Goal: Information Seeking & Learning: Check status

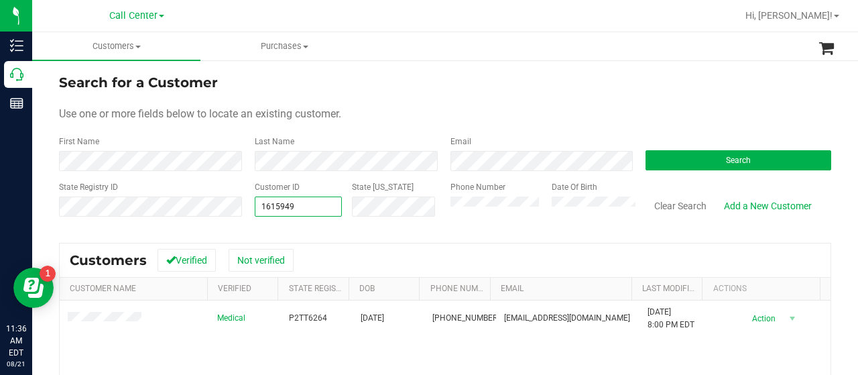
click at [229, 203] on div "State Registry ID Customer ID 1615949 1615949 State ID Phone Number Date Of Bir…" at bounding box center [445, 205] width 773 height 48
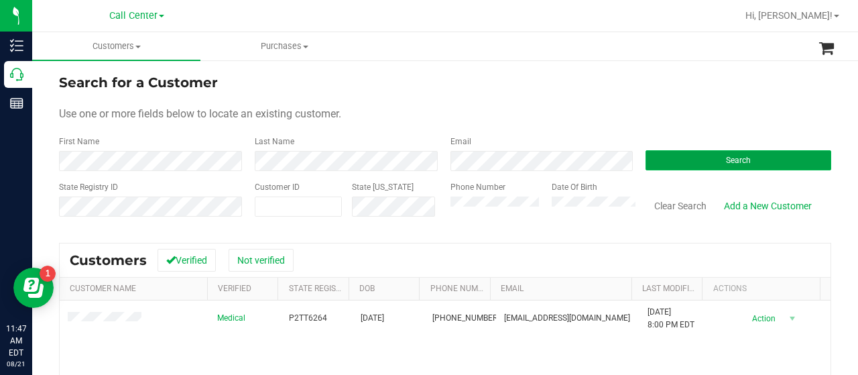
click at [648, 160] on button "Search" at bounding box center [739, 160] width 186 height 20
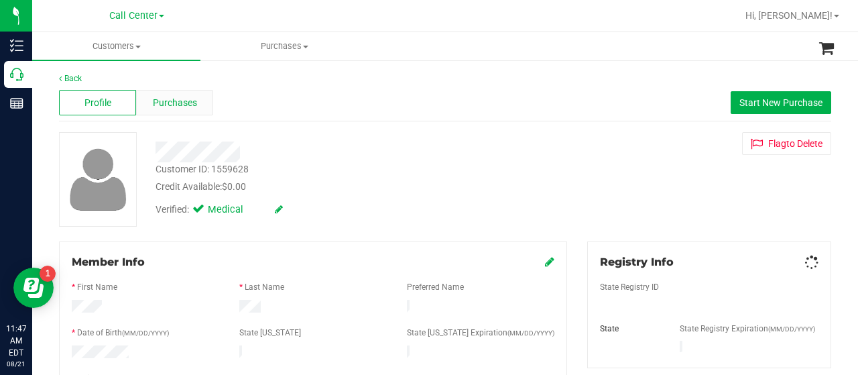
click at [172, 98] on span "Purchases" at bounding box center [175, 103] width 44 height 14
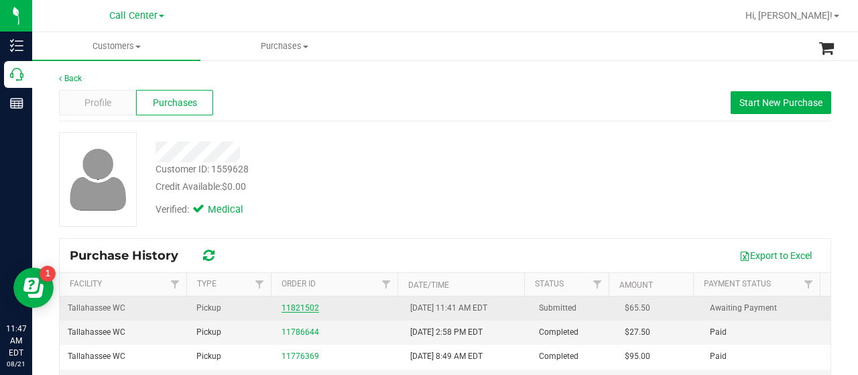
click at [288, 309] on link "11821502" at bounding box center [301, 307] width 38 height 9
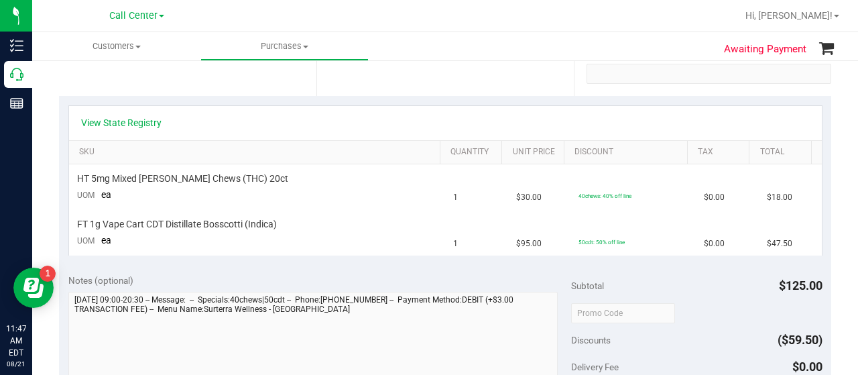
scroll to position [268, 0]
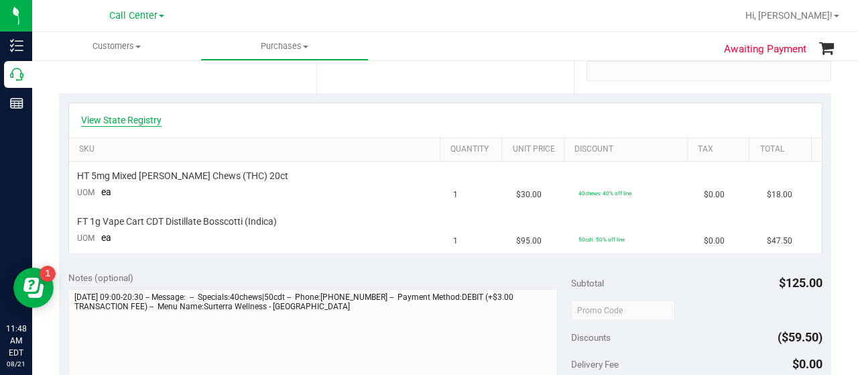
click at [115, 119] on link "View State Registry" at bounding box center [121, 119] width 80 height 13
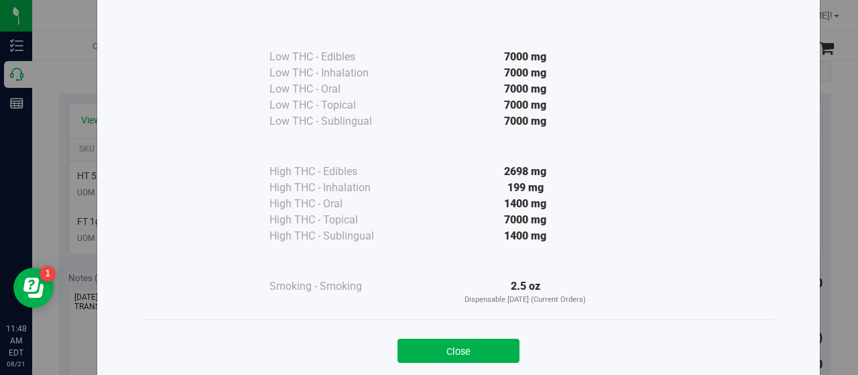
scroll to position [99, 0]
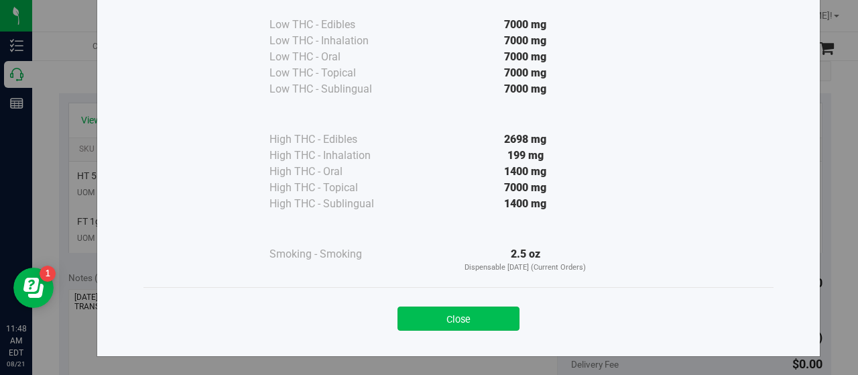
click at [443, 311] on button "Close" at bounding box center [459, 319] width 122 height 24
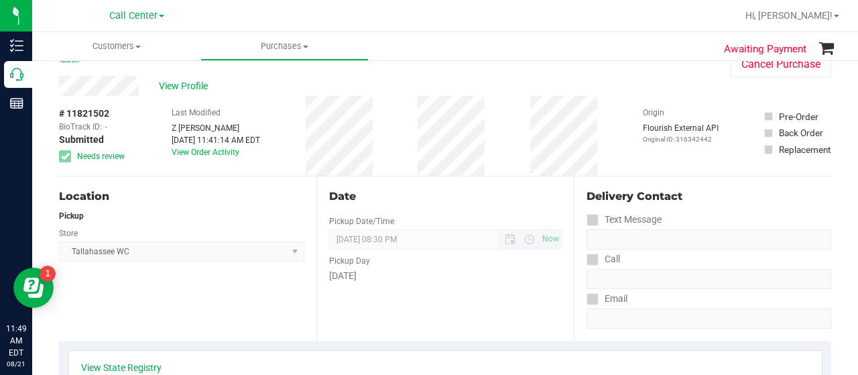
scroll to position [0, 0]
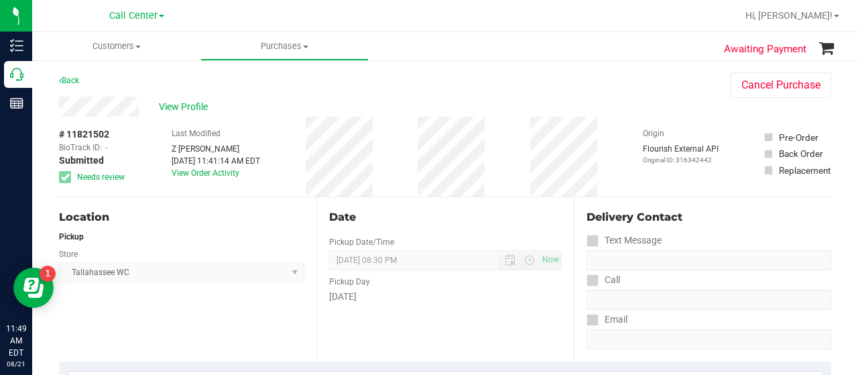
click at [466, 154] on div "# 11821502 BioTrack ID: - Submitted Needs review Last Modified Z Mata Aug 21, 2…" at bounding box center [445, 157] width 773 height 80
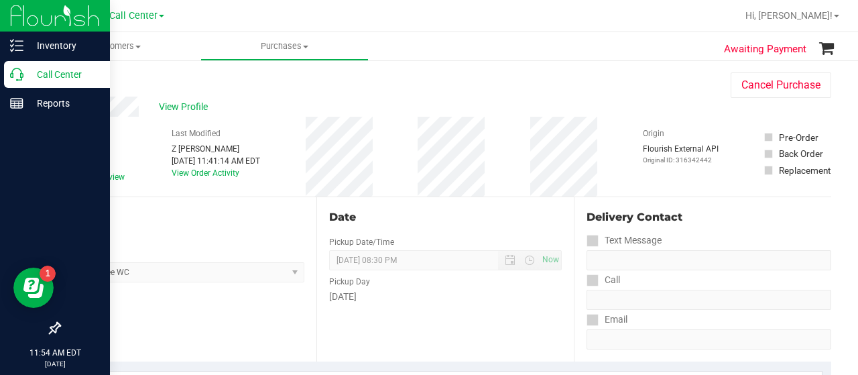
click at [25, 76] on p "Call Center" at bounding box center [63, 74] width 80 height 16
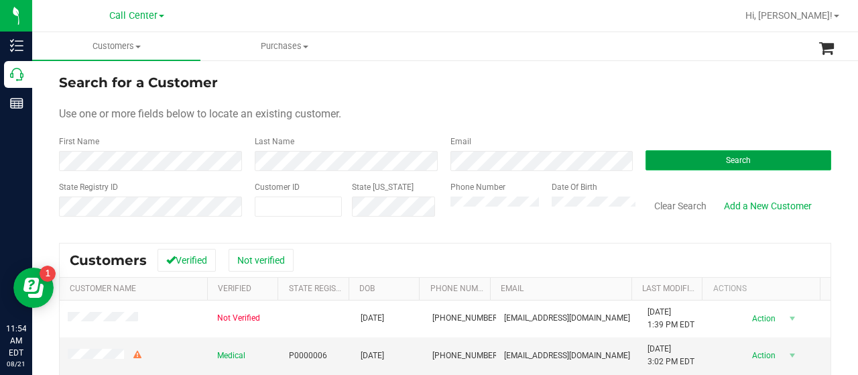
click at [659, 158] on button "Search" at bounding box center [739, 160] width 186 height 20
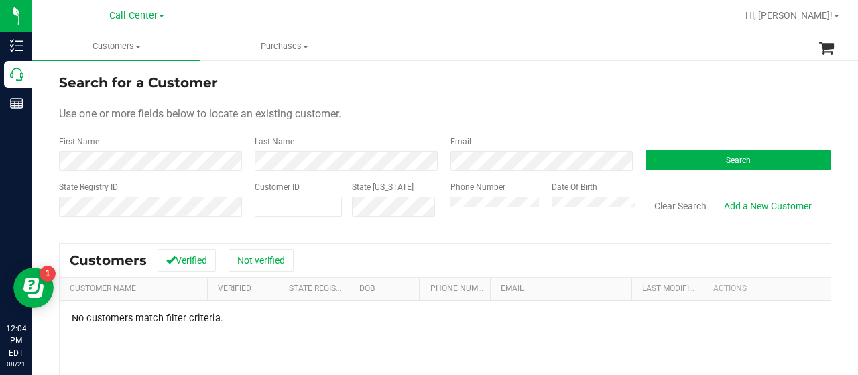
click at [444, 215] on div "Phone Number Date Of Birth" at bounding box center [539, 205] width 196 height 48
click at [702, 158] on button "Search" at bounding box center [739, 160] width 186 height 20
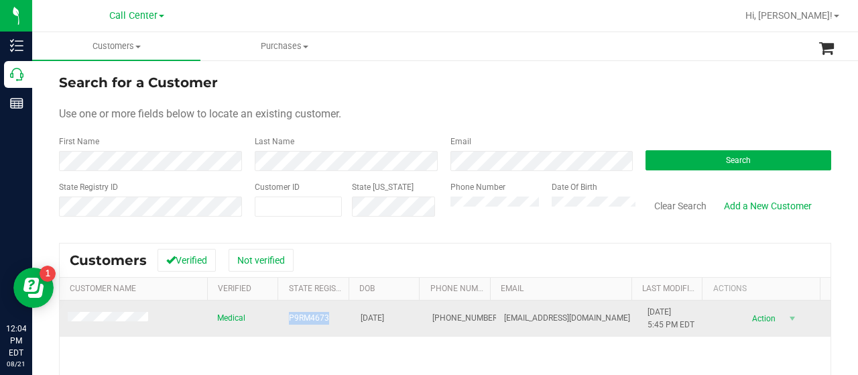
drag, startPoint x: 310, startPoint y: 321, endPoint x: 321, endPoint y: 320, distance: 10.8
click at [330, 321] on td "P9RM4673" at bounding box center [317, 318] width 72 height 36
copy span "P9RM4673"
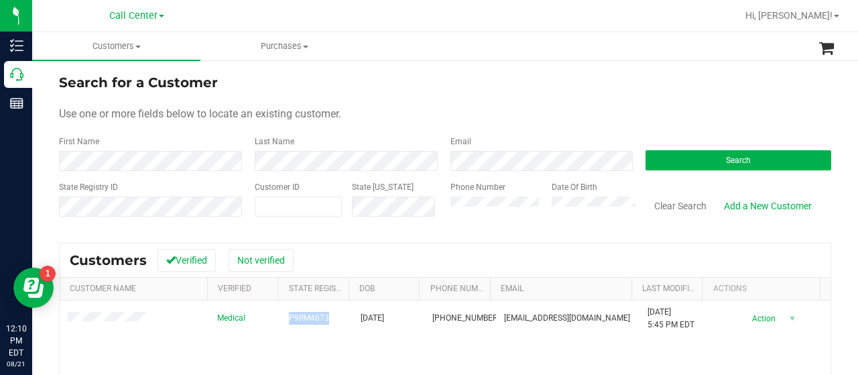
click at [154, 128] on form "Search for a Customer Use one or more fields below to locate an existing custom…" at bounding box center [445, 150] width 773 height 156
click at [282, 205] on span at bounding box center [298, 207] width 87 height 20
paste input "410569"
type input "410569"
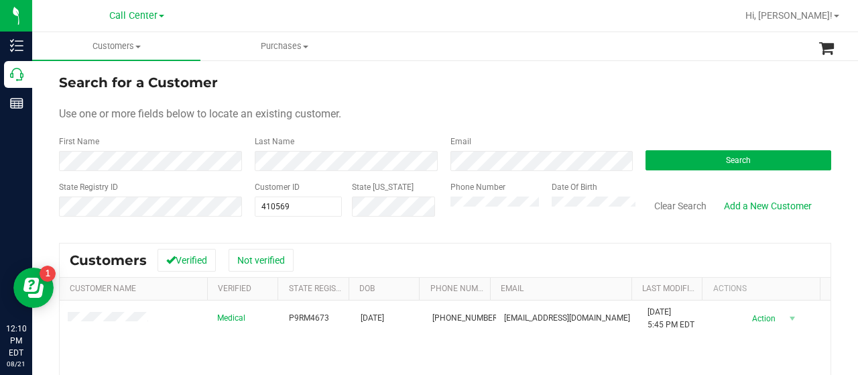
click at [425, 209] on div "State Registry ID Customer ID 410569 410569 State ID Phone Number Date Of Birth…" at bounding box center [445, 205] width 773 height 48
click at [677, 164] on button "Search" at bounding box center [739, 160] width 186 height 20
drag, startPoint x: 302, startPoint y: 195, endPoint x: 262, endPoint y: 203, distance: 41.0
click at [262, 203] on div "Customer ID 410569 410569" at bounding box center [298, 205] width 87 height 48
drag, startPoint x: 295, startPoint y: 207, endPoint x: 248, endPoint y: 209, distance: 47.0
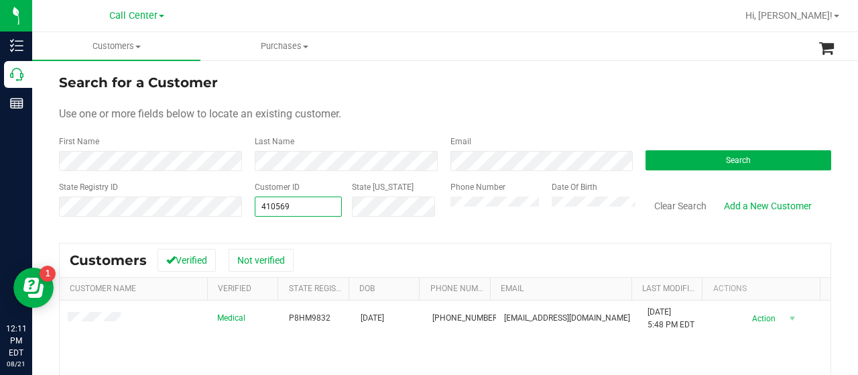
click at [248, 209] on div "Customer ID 410569 410569 State ID" at bounding box center [343, 205] width 196 height 48
click at [291, 210] on input "text" at bounding box center [299, 206] width 86 height 19
paste input "11822545"
type input "11822545"
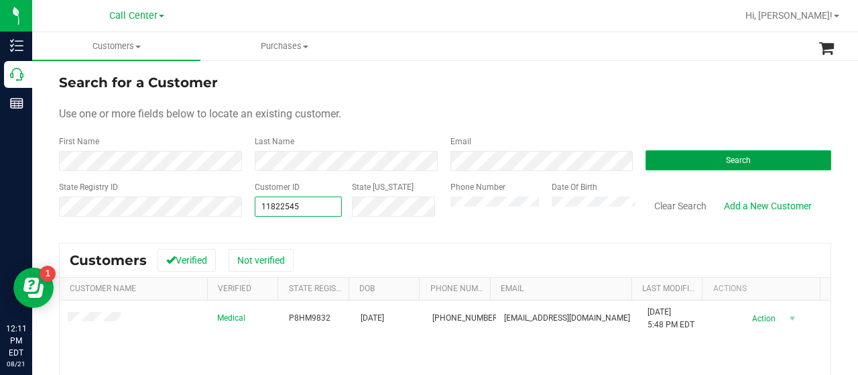
click at [685, 156] on button "Search" at bounding box center [739, 160] width 186 height 20
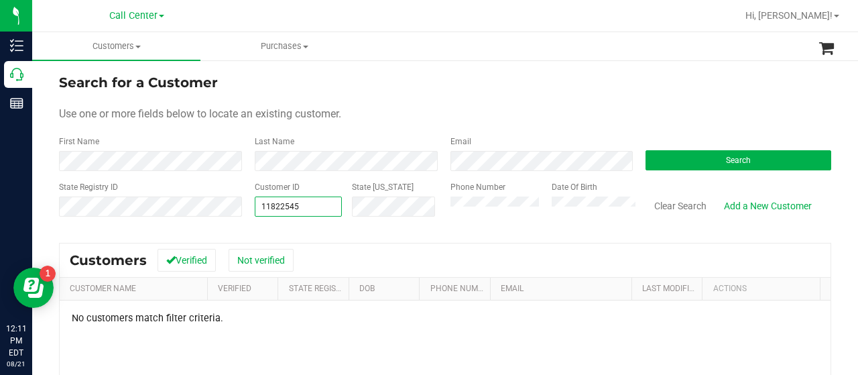
click at [233, 201] on div "State Registry ID Customer ID 11822545 11822545 State ID Phone Number Date Of B…" at bounding box center [445, 205] width 773 height 48
click at [130, 230] on div "Search for a Customer Use one or more fields below to locate an existing custom…" at bounding box center [445, 320] width 773 height 497
click at [0, 0] on input "text" at bounding box center [0, 0] width 0 height 0
paste input "11822545"
type input "11822545"
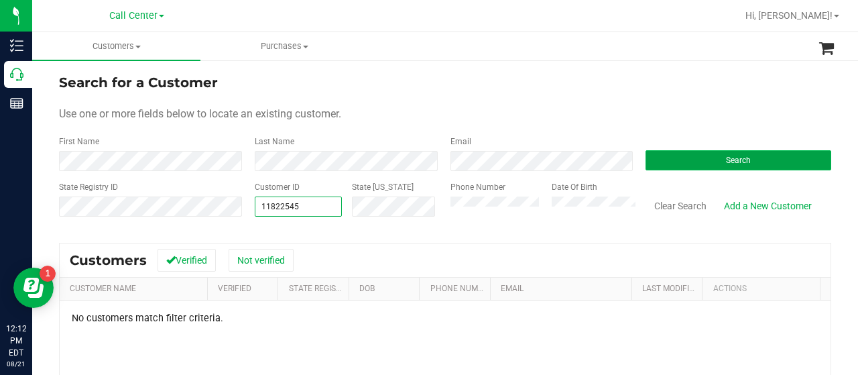
type input "11822545"
drag, startPoint x: 660, startPoint y: 159, endPoint x: 628, endPoint y: 224, distance: 72.3
click at [660, 159] on button "Search" at bounding box center [739, 160] width 186 height 20
click at [219, 211] on div "State Registry ID Customer ID 11822545 11822545 State ID Phone Number Date Of B…" at bounding box center [445, 205] width 773 height 48
click at [671, 152] on button "Search" at bounding box center [739, 160] width 186 height 20
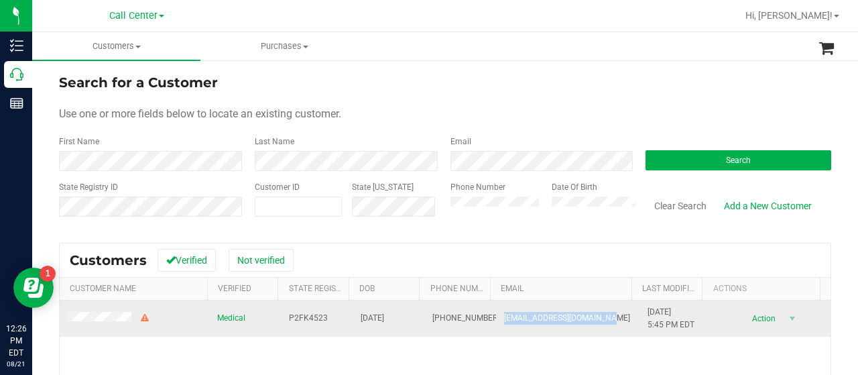
drag, startPoint x: 485, startPoint y: 316, endPoint x: 602, endPoint y: 324, distance: 117.0
click at [602, 324] on td "jimmymirabal187@yahoo.com" at bounding box center [568, 318] width 144 height 36
copy span "jimmymirabal187@yahoo.com"
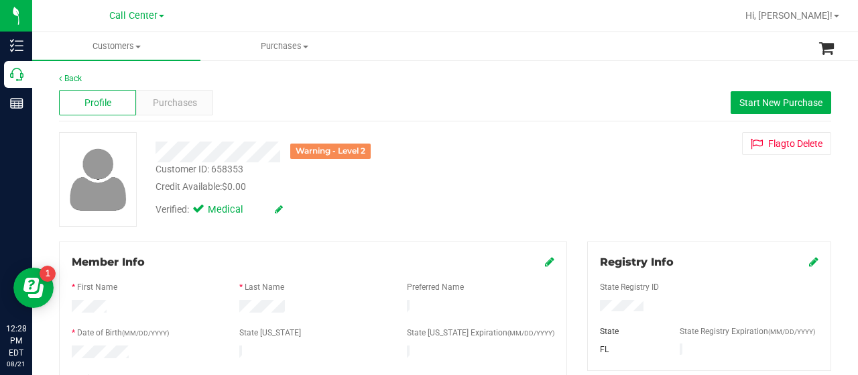
drag, startPoint x: 214, startPoint y: 174, endPoint x: 251, endPoint y: 176, distance: 37.0
click at [251, 176] on div "Customer ID: 658353 Credit Available: $0.00" at bounding box center [344, 178] width 396 height 32
click at [256, 174] on div "Customer ID: 658353 Credit Available: $0.00" at bounding box center [344, 178] width 396 height 32
drag, startPoint x: 213, startPoint y: 167, endPoint x: 255, endPoint y: 175, distance: 43.0
click at [255, 175] on div "Customer ID: 658353 Credit Available: $0.00" at bounding box center [344, 178] width 396 height 32
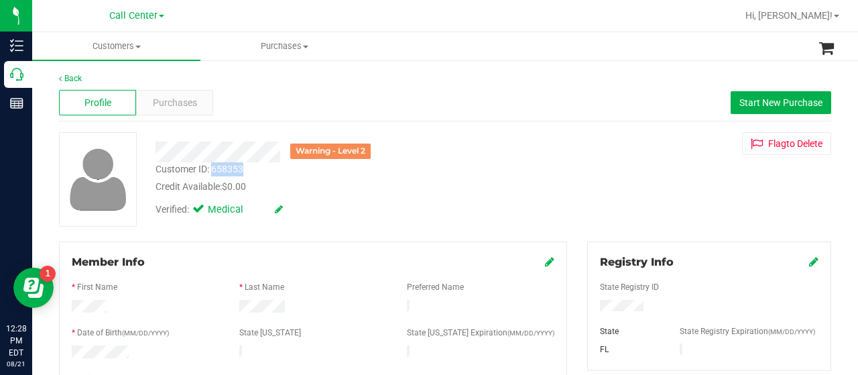
copy div "658353"
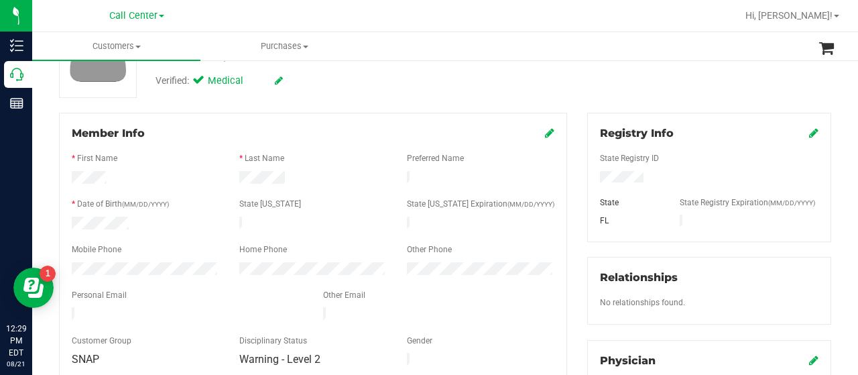
scroll to position [134, 0]
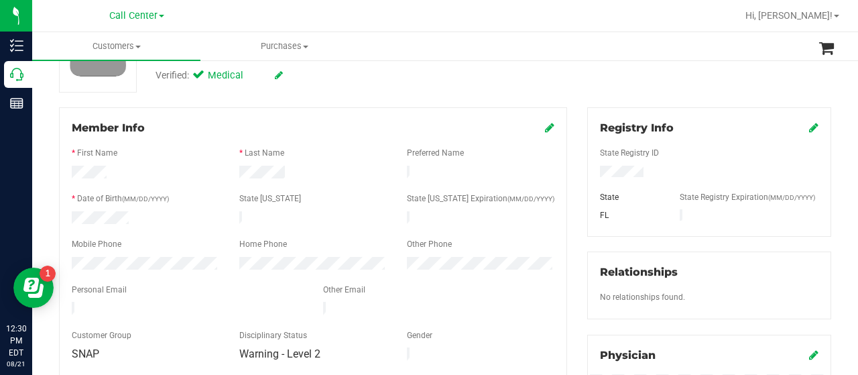
drag, startPoint x: 70, startPoint y: 302, endPoint x: 221, endPoint y: 307, distance: 151.0
click at [221, 307] on div at bounding box center [188, 310] width 252 height 16
click at [148, 259] on div at bounding box center [146, 265] width 168 height 16
click at [63, 257] on div at bounding box center [146, 265] width 168 height 16
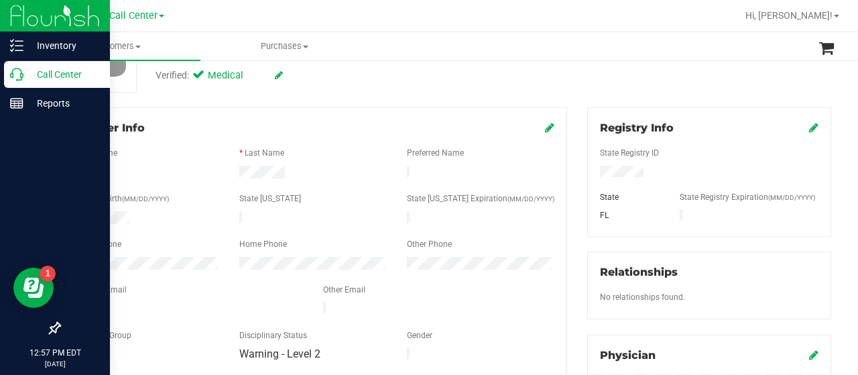
click at [26, 81] on p "Call Center" at bounding box center [63, 74] width 80 height 16
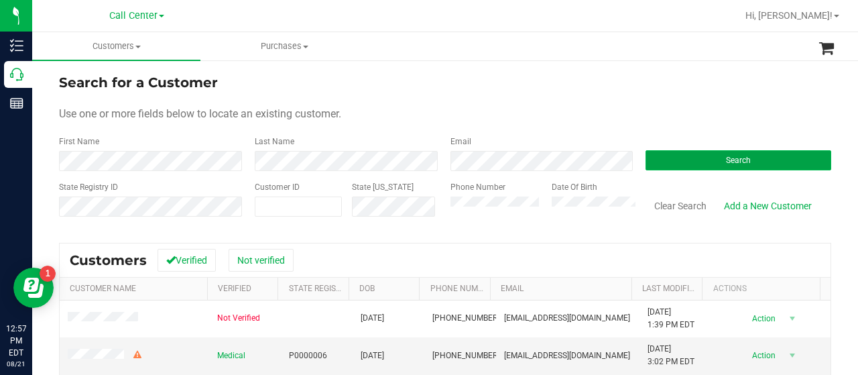
click at [661, 156] on button "Search" at bounding box center [739, 160] width 186 height 20
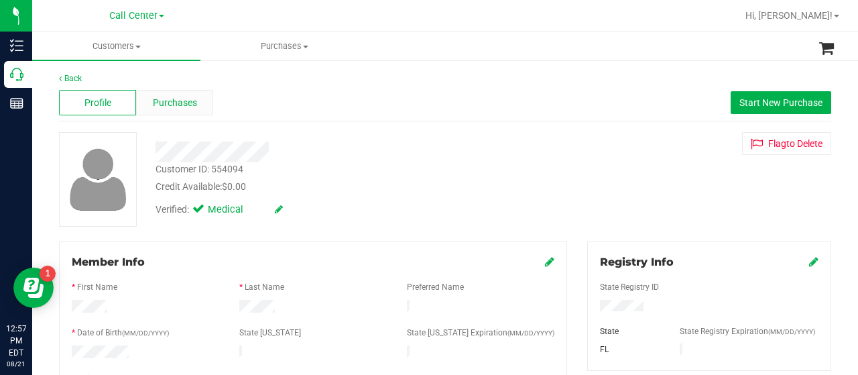
click at [153, 101] on span "Purchases" at bounding box center [175, 103] width 44 height 14
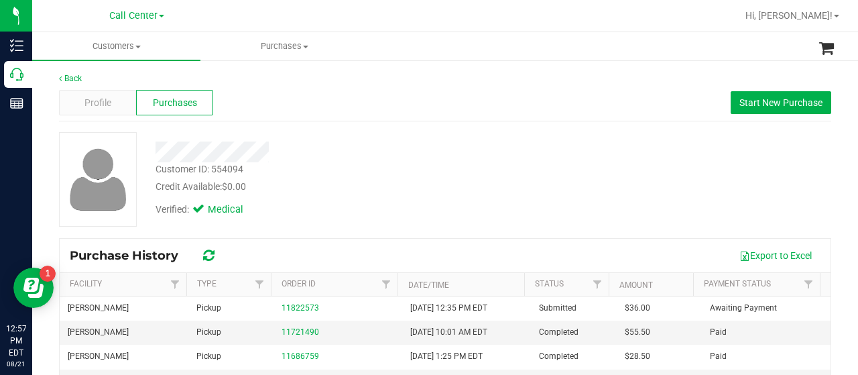
drag, startPoint x: 217, startPoint y: 123, endPoint x: 244, endPoint y: 128, distance: 27.4
click at [217, 123] on div "Back Profile Purchases Start New Purchase Customer ID: 554094 Credit Available:…" at bounding box center [445, 318] width 773 height 493
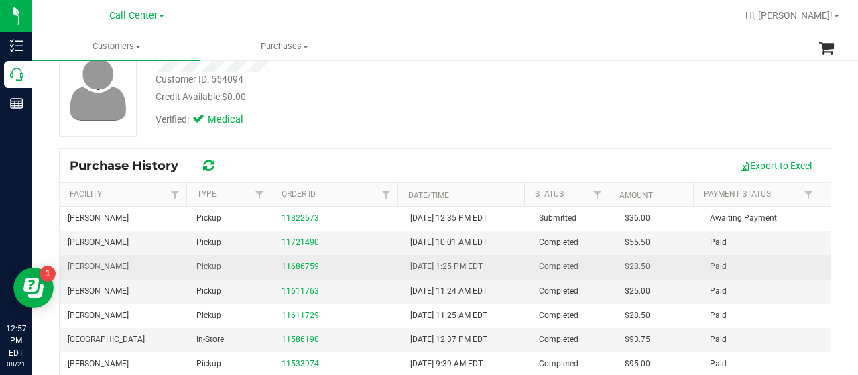
scroll to position [201, 0]
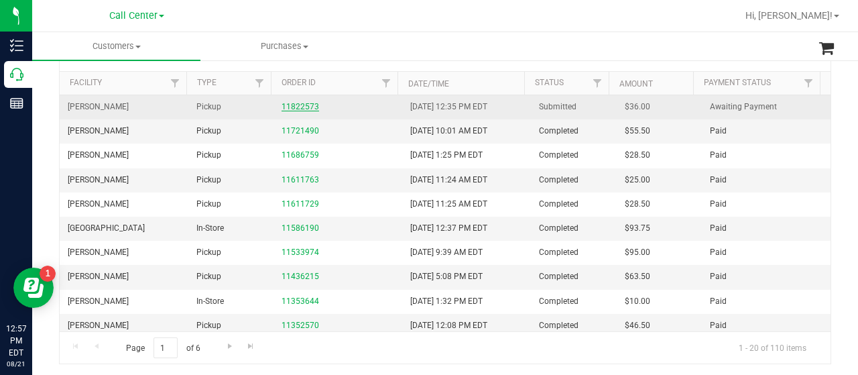
click at [290, 105] on link "11822573" at bounding box center [301, 106] width 38 height 9
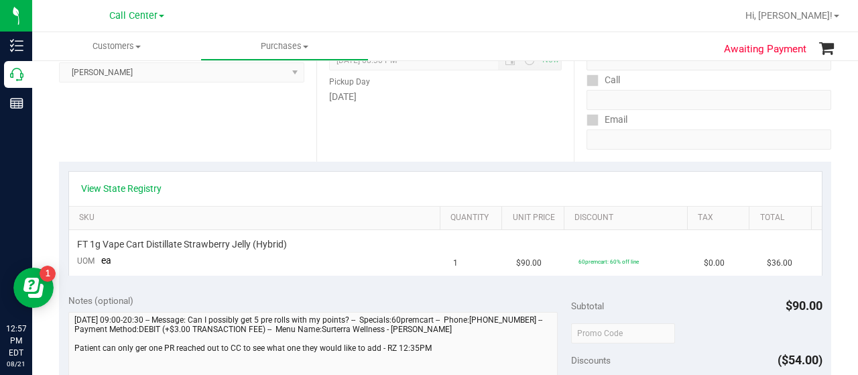
scroll to position [134, 0]
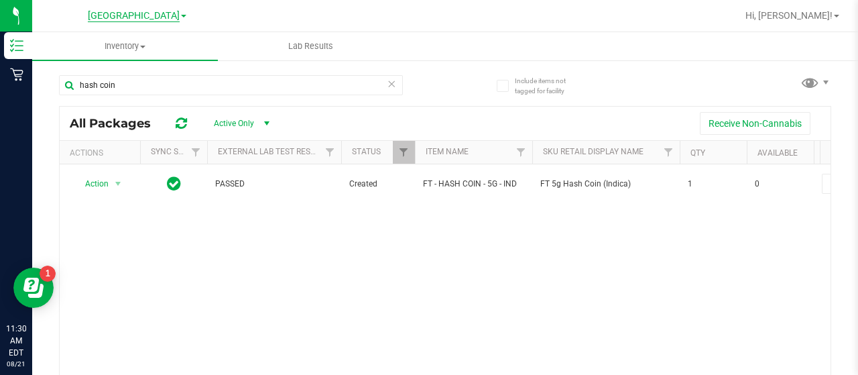
click at [140, 13] on span "[GEOGRAPHIC_DATA]" at bounding box center [134, 16] width 92 height 12
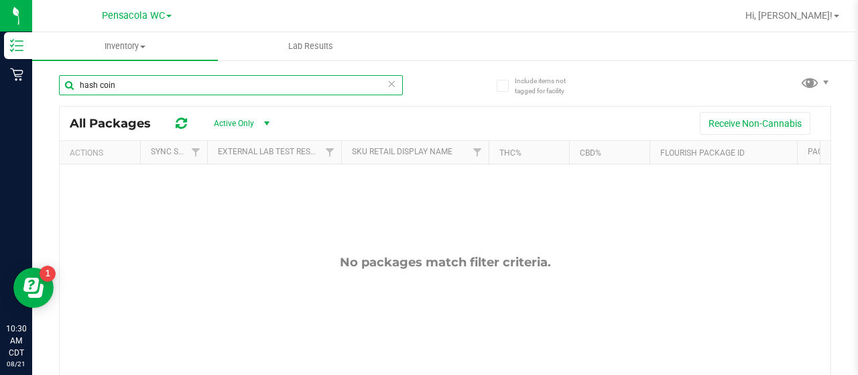
click at [126, 87] on input "hash coin" at bounding box center [231, 85] width 344 height 20
type input "h"
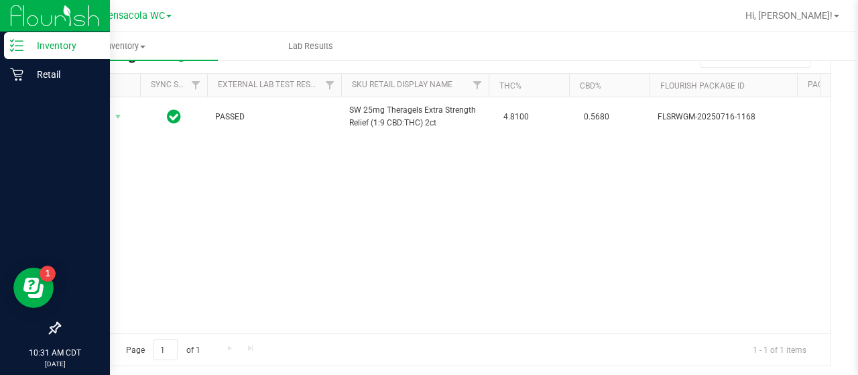
type input "xrl"
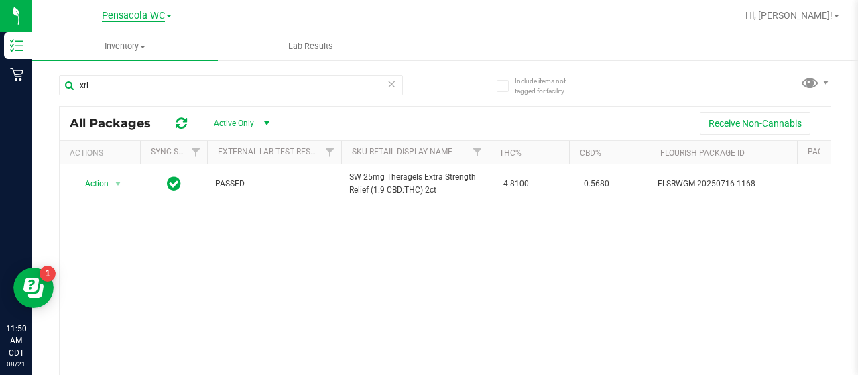
click at [125, 19] on span "Pensacola WC" at bounding box center [133, 16] width 63 height 12
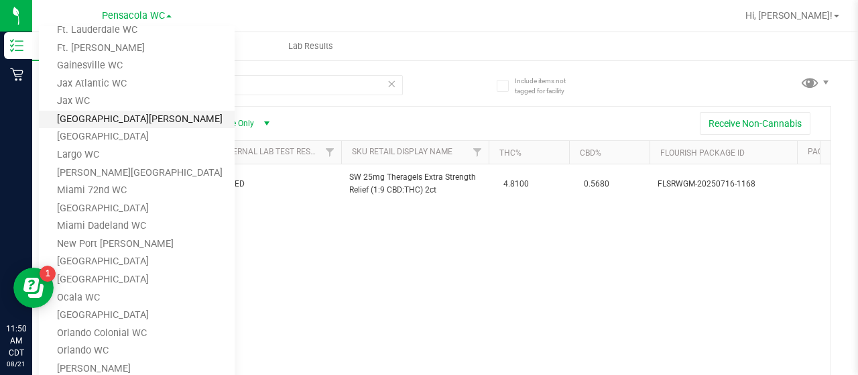
scroll to position [97, 0]
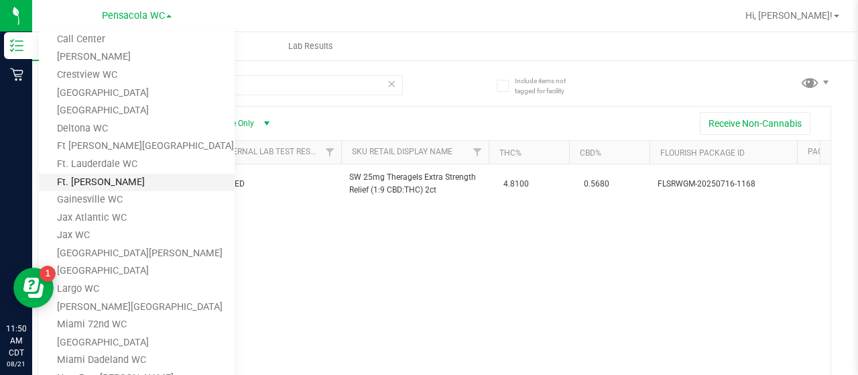
click at [100, 181] on link "Ft. [PERSON_NAME]" at bounding box center [137, 183] width 196 height 18
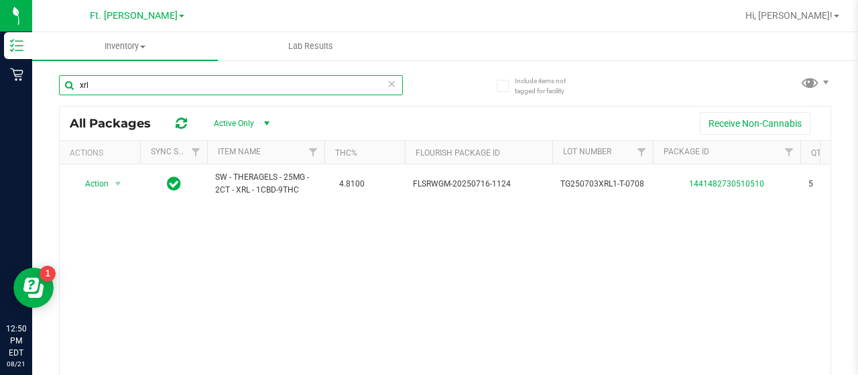
click at [115, 87] on input "xrl" at bounding box center [231, 85] width 344 height 20
type input "x"
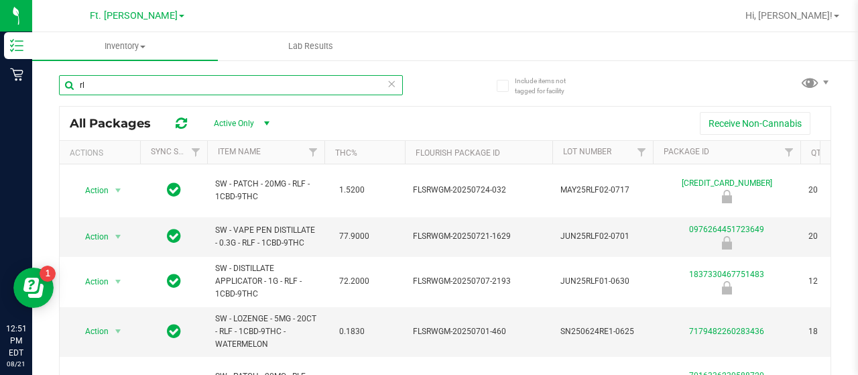
type input "r"
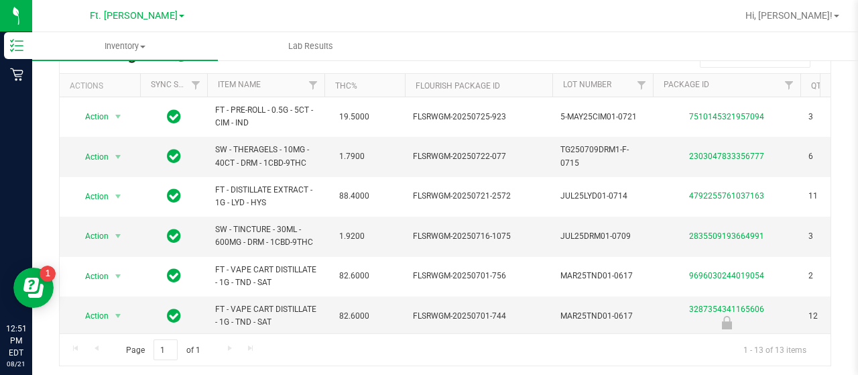
type input "dream"
click at [117, 13] on span "Ft. [PERSON_NAME]" at bounding box center [134, 16] width 88 height 12
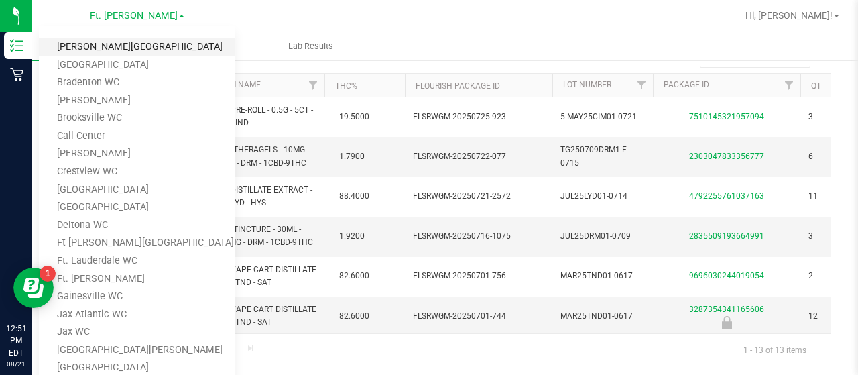
click at [103, 46] on link "[PERSON_NAME][GEOGRAPHIC_DATA]" at bounding box center [137, 47] width 196 height 18
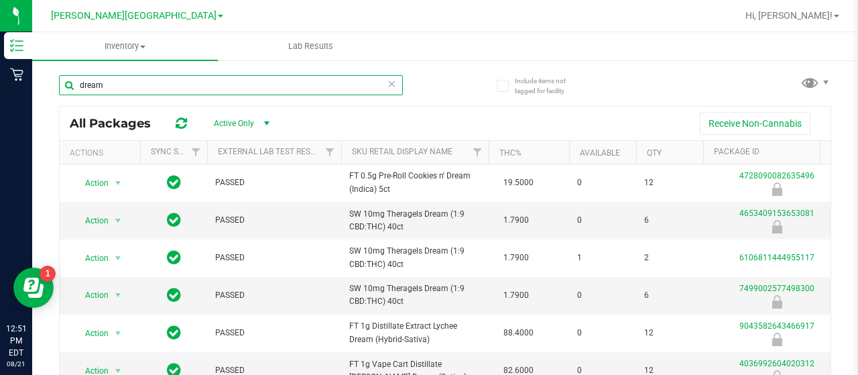
click at [154, 89] on input "dream" at bounding box center [231, 85] width 344 height 20
type input "d"
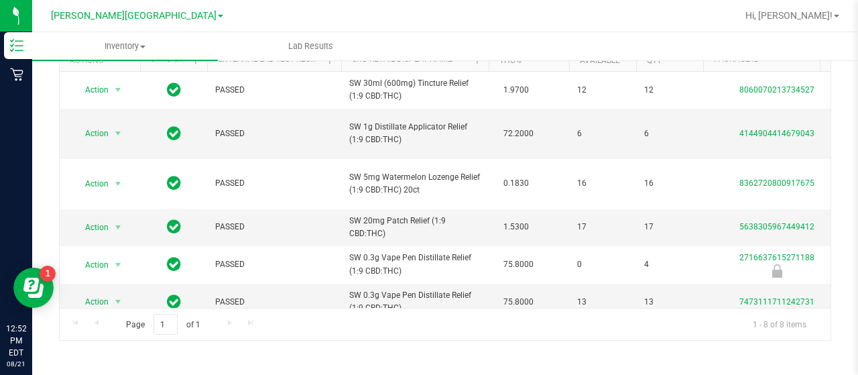
type input "rlf"
